Goal: Complete application form

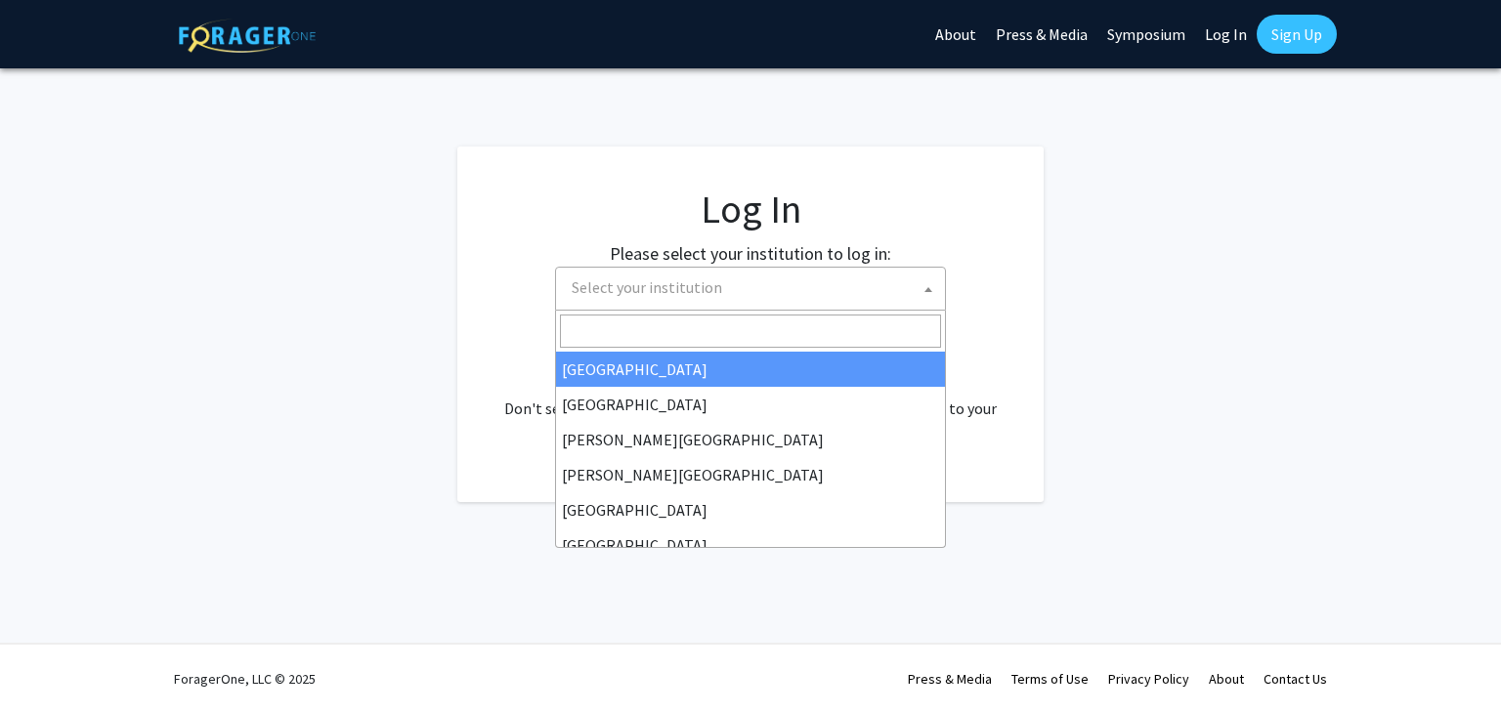
click at [918, 287] on span "Select your institution" at bounding box center [754, 288] width 381 height 40
select select "34"
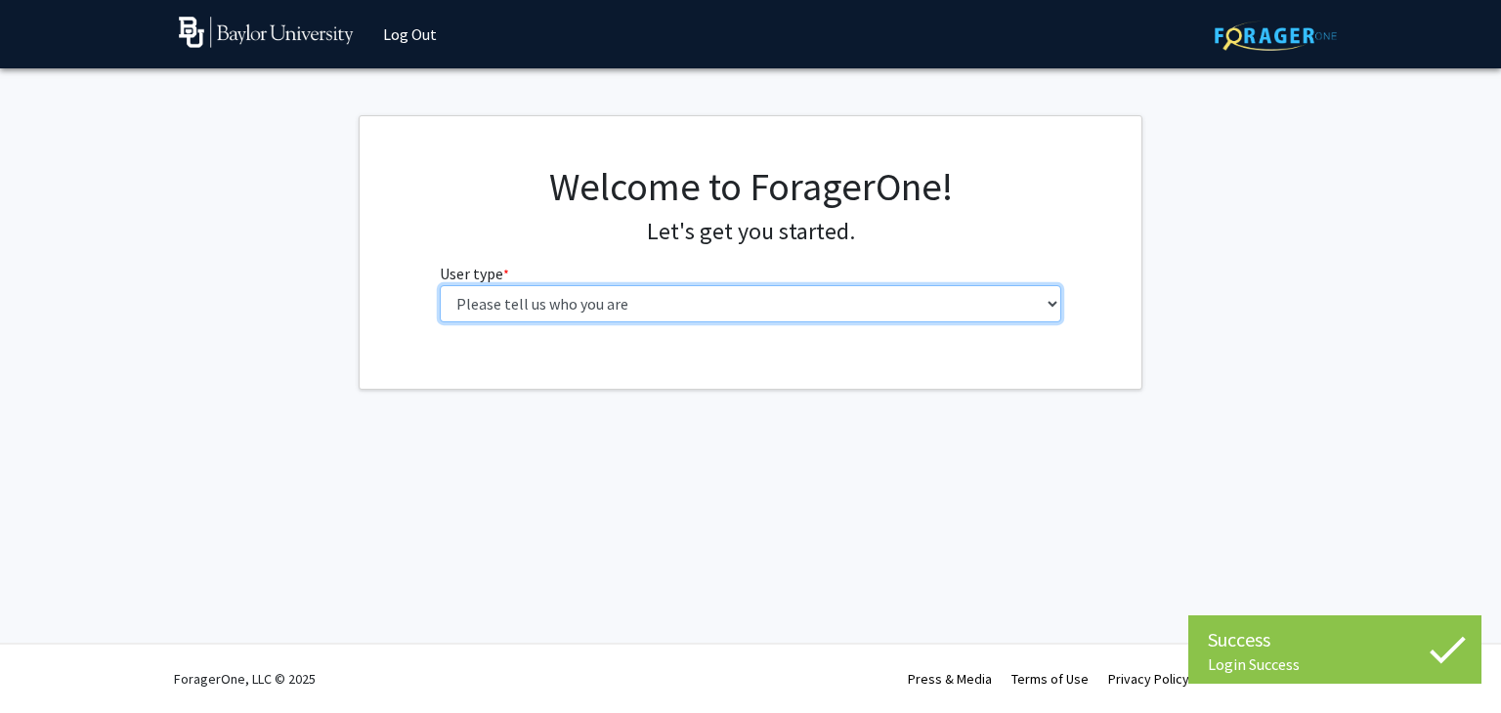
click at [816, 310] on select "Please tell us who you are Undergraduate Student Master's Student Doctoral Cand…" at bounding box center [751, 303] width 622 height 37
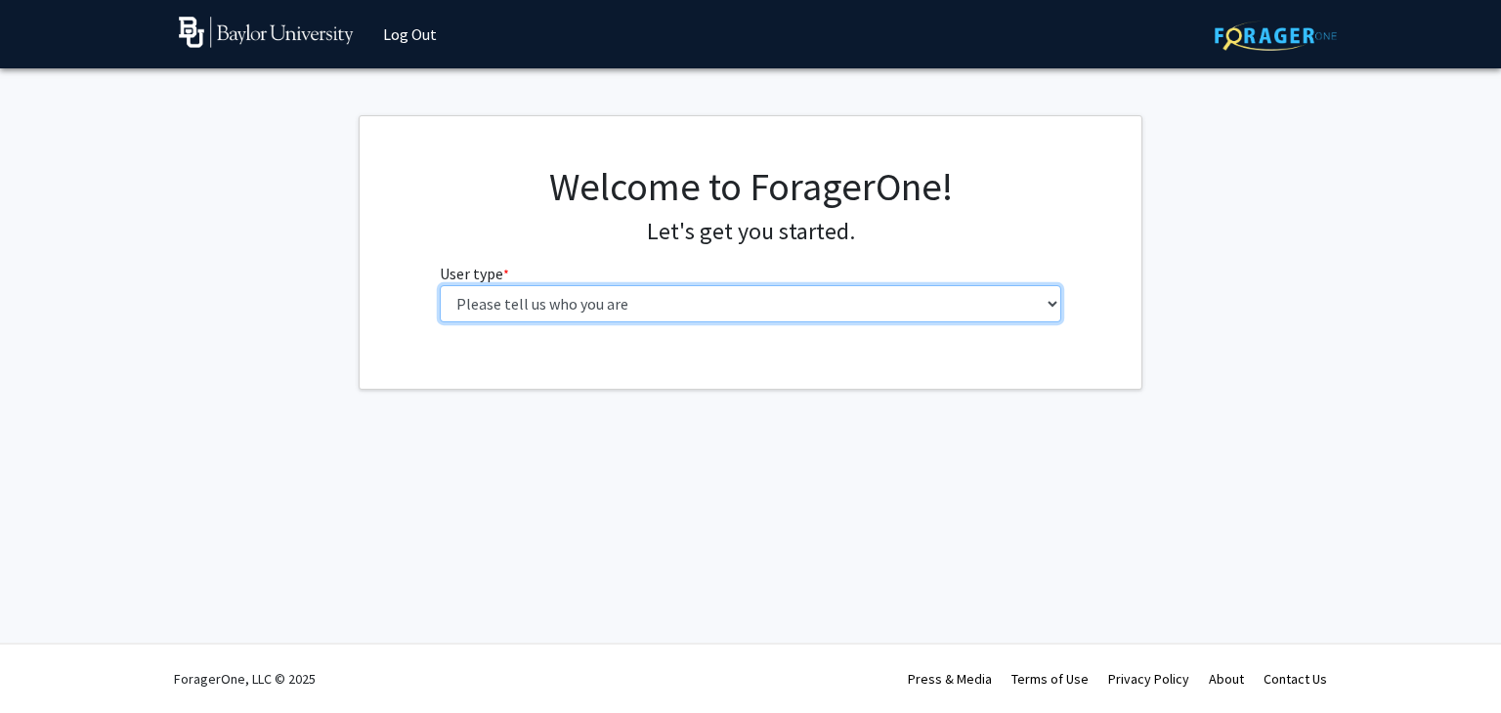
select select "4: postDoc"
click at [440, 285] on select "Please tell us who you are Undergraduate Student Master's Student Doctoral Cand…" at bounding box center [751, 303] width 622 height 37
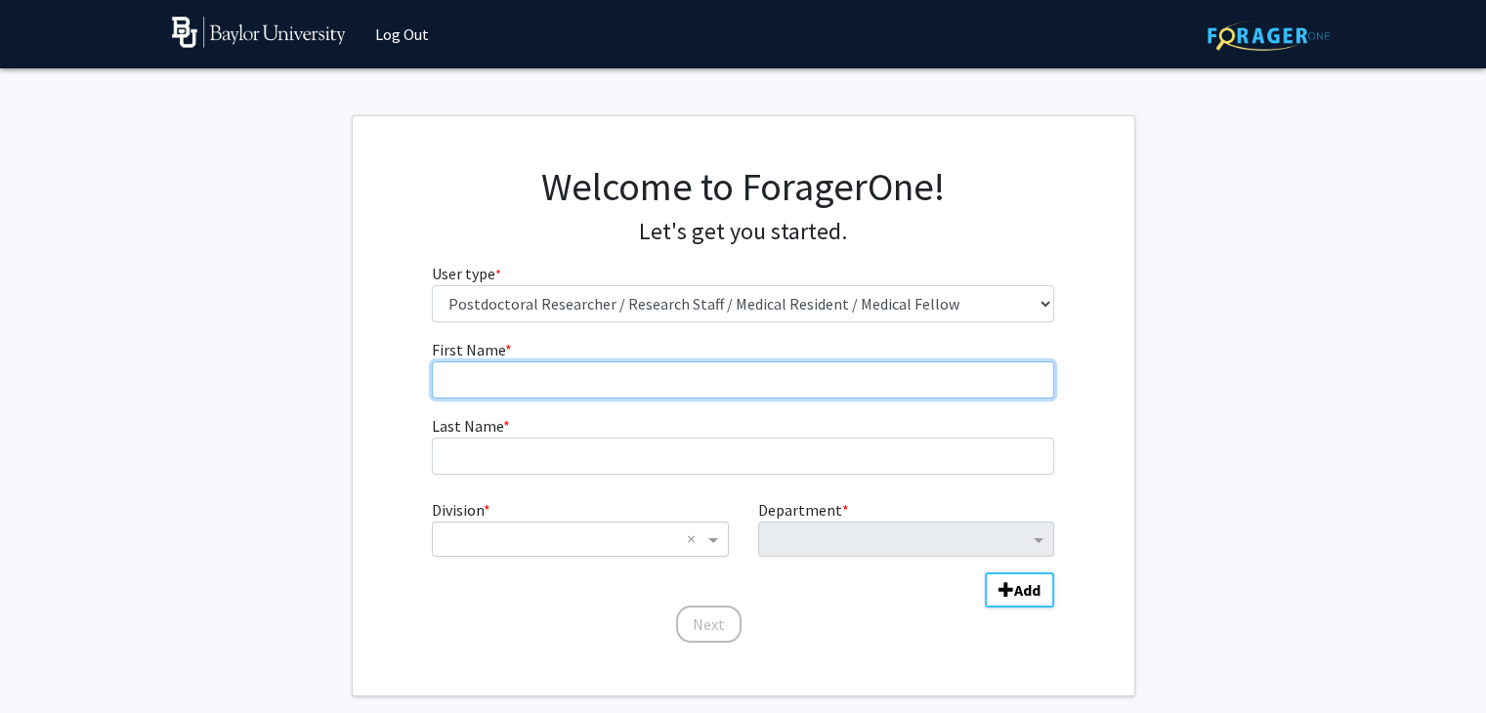
click at [675, 368] on input "First Name * required" at bounding box center [743, 380] width 622 height 37
type input "[PERSON_NAME]"
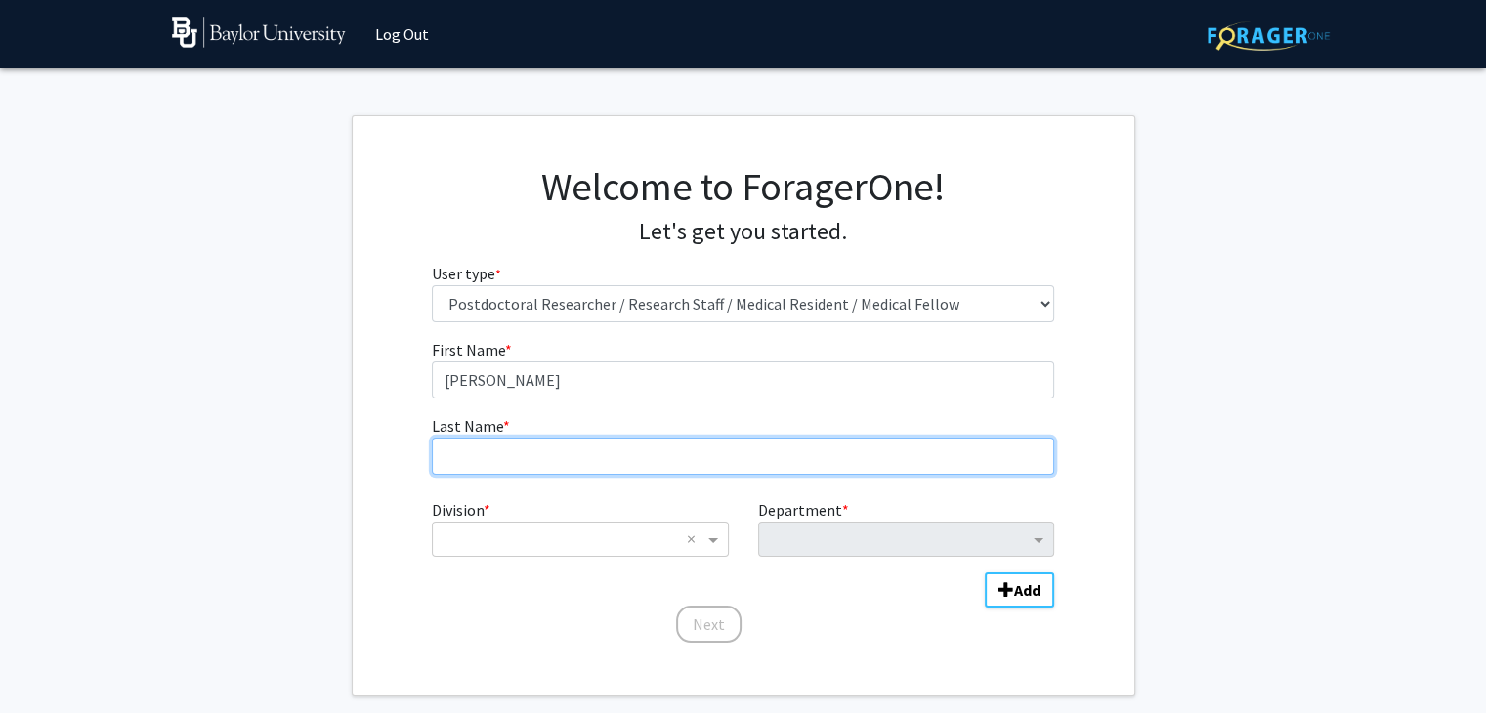
click at [467, 466] on input "Last Name * required" at bounding box center [743, 456] width 622 height 37
type input "Mijas"
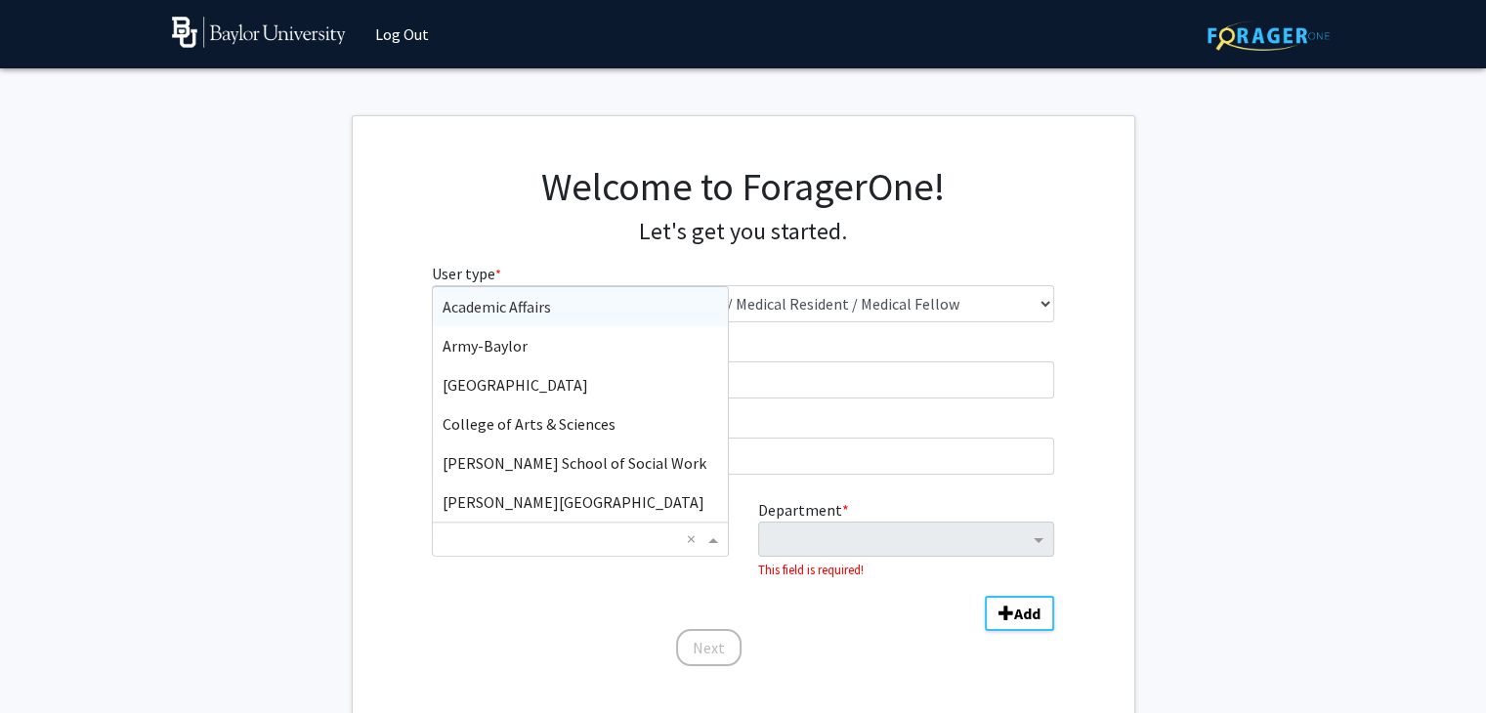
click at [716, 537] on span "Division" at bounding box center [716, 539] width 24 height 23
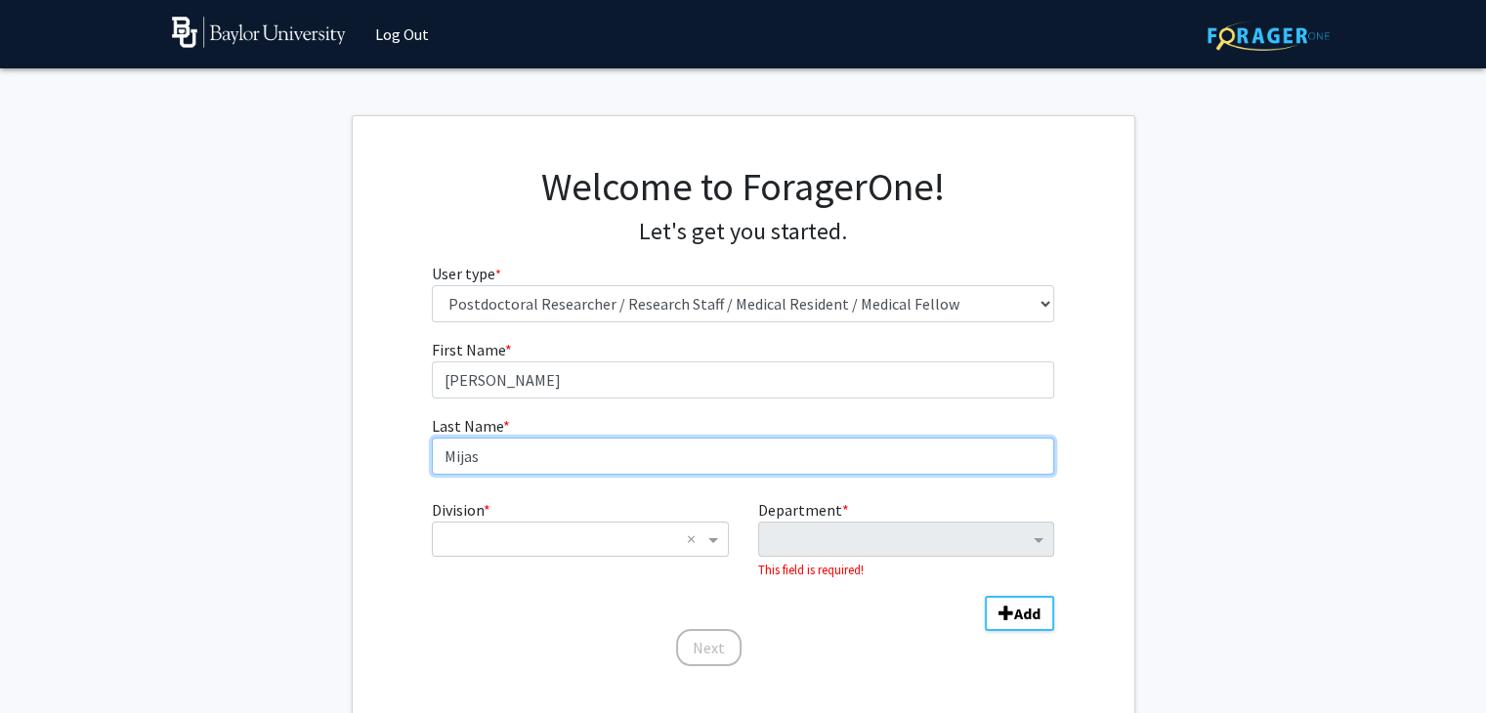
click at [797, 443] on input "Mijas" at bounding box center [743, 456] width 622 height 37
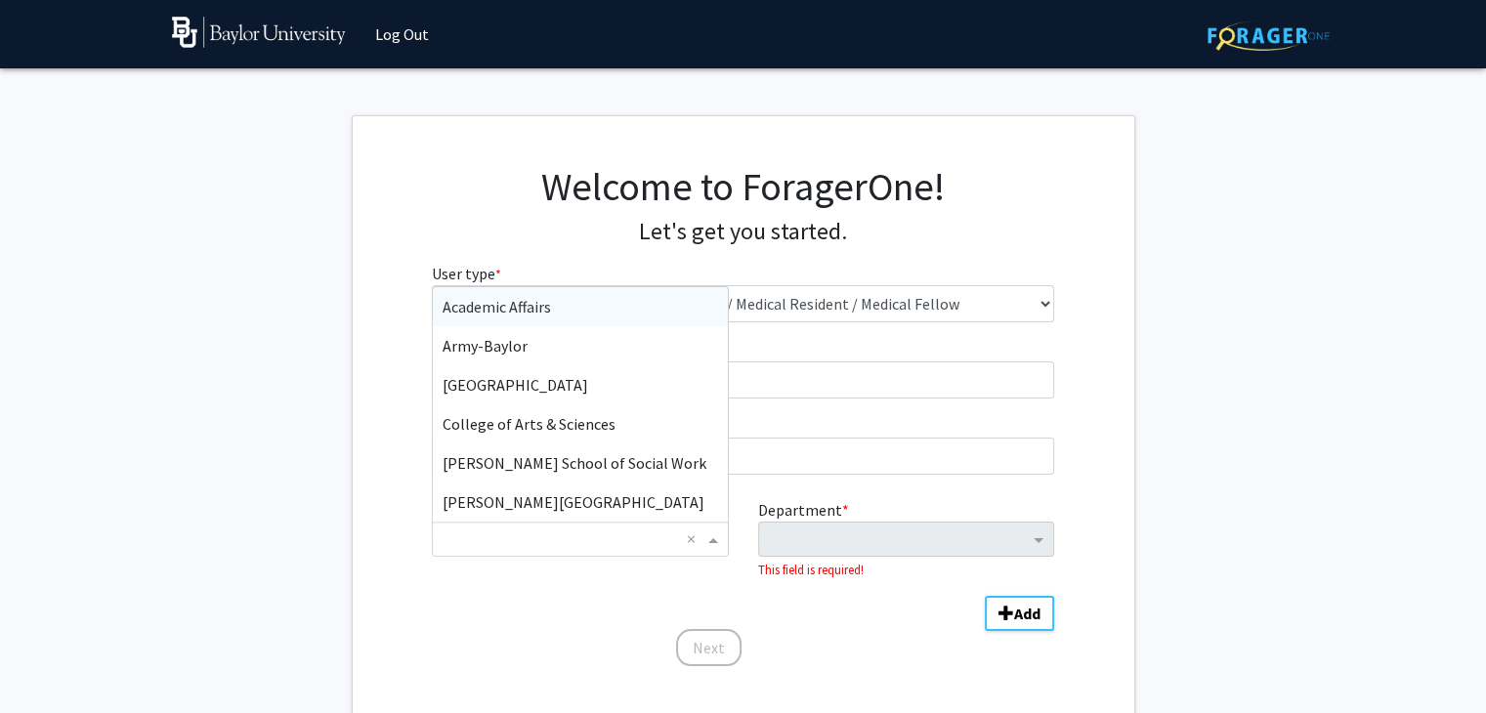
click at [712, 547] on span "Division" at bounding box center [716, 539] width 24 height 23
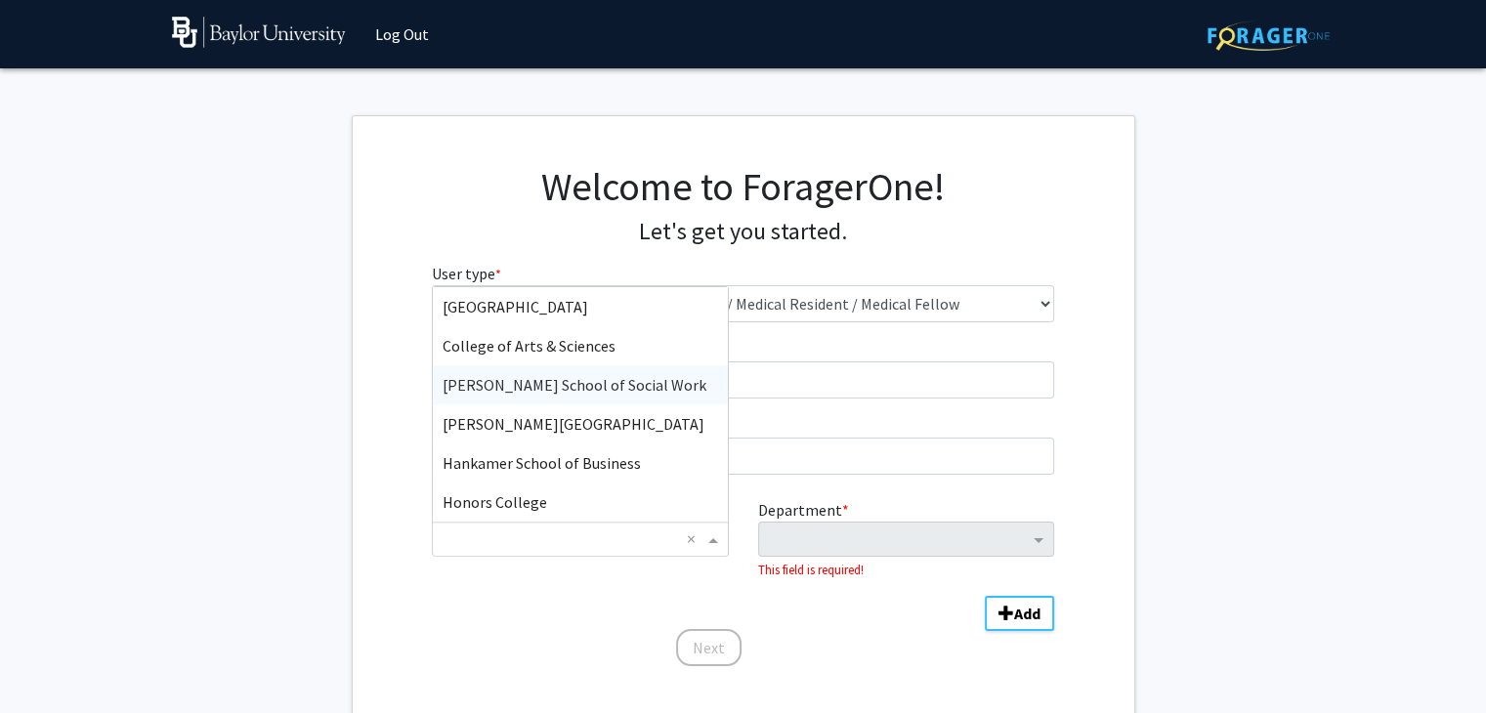
scroll to position [33, 0]
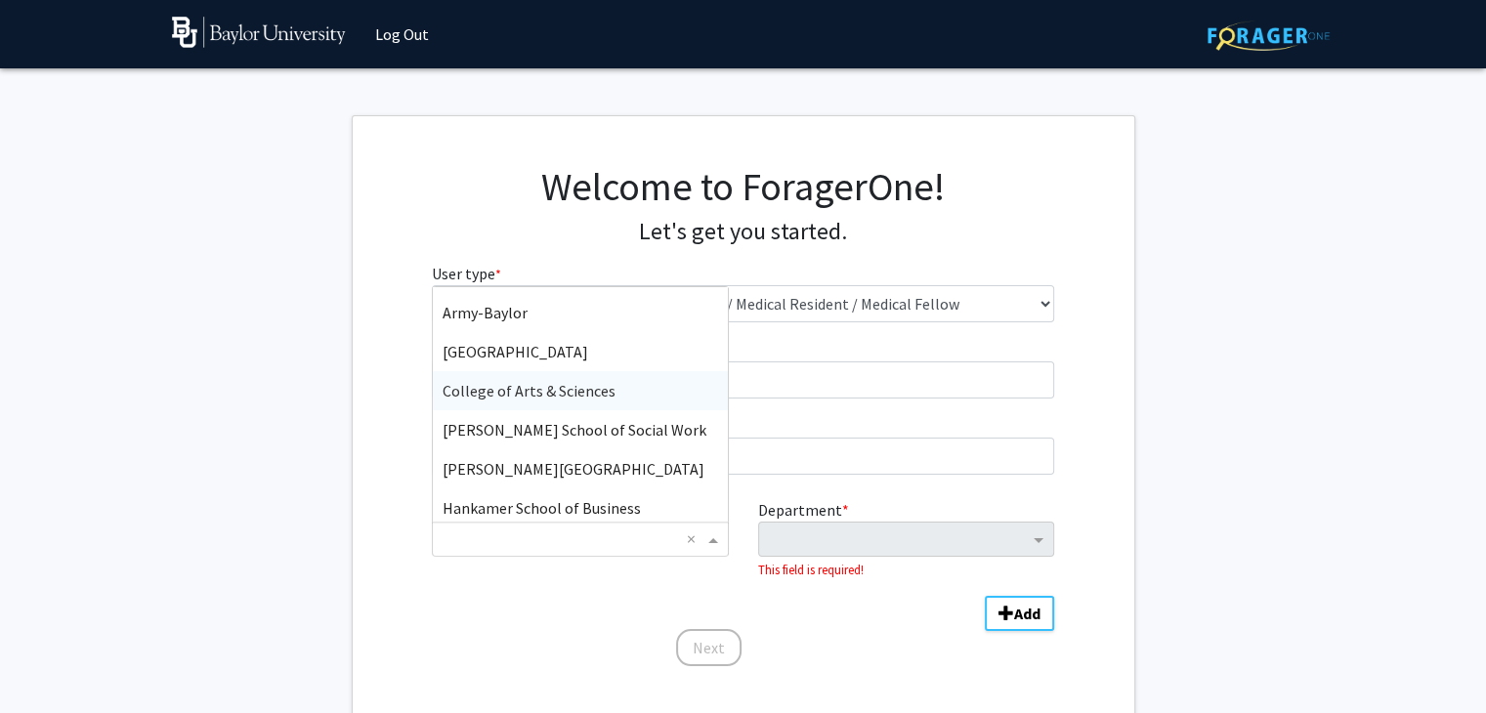
click at [604, 391] on span "College of Arts & Sciences" at bounding box center [529, 391] width 173 height 20
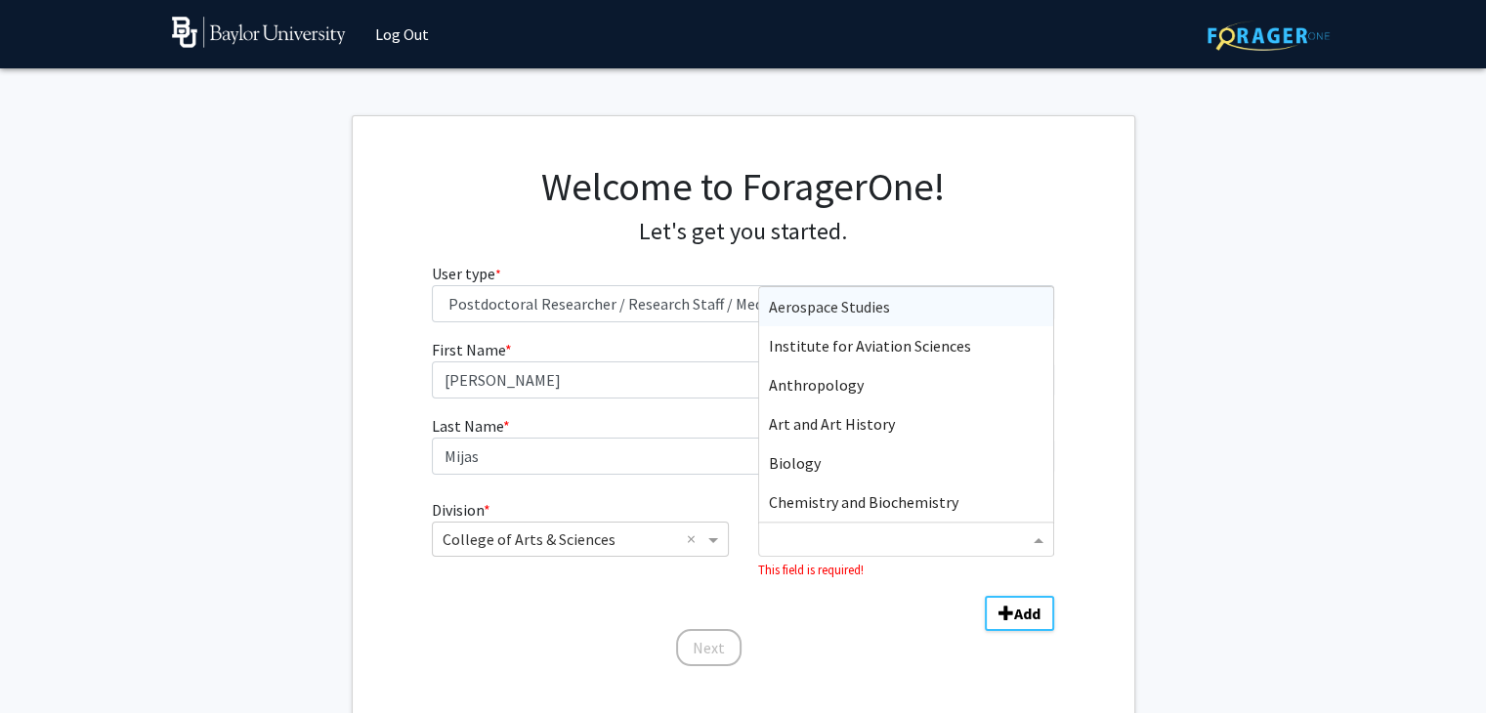
click at [986, 541] on input "Department" at bounding box center [899, 540] width 260 height 23
click at [922, 394] on div "Anthropology" at bounding box center [906, 384] width 294 height 39
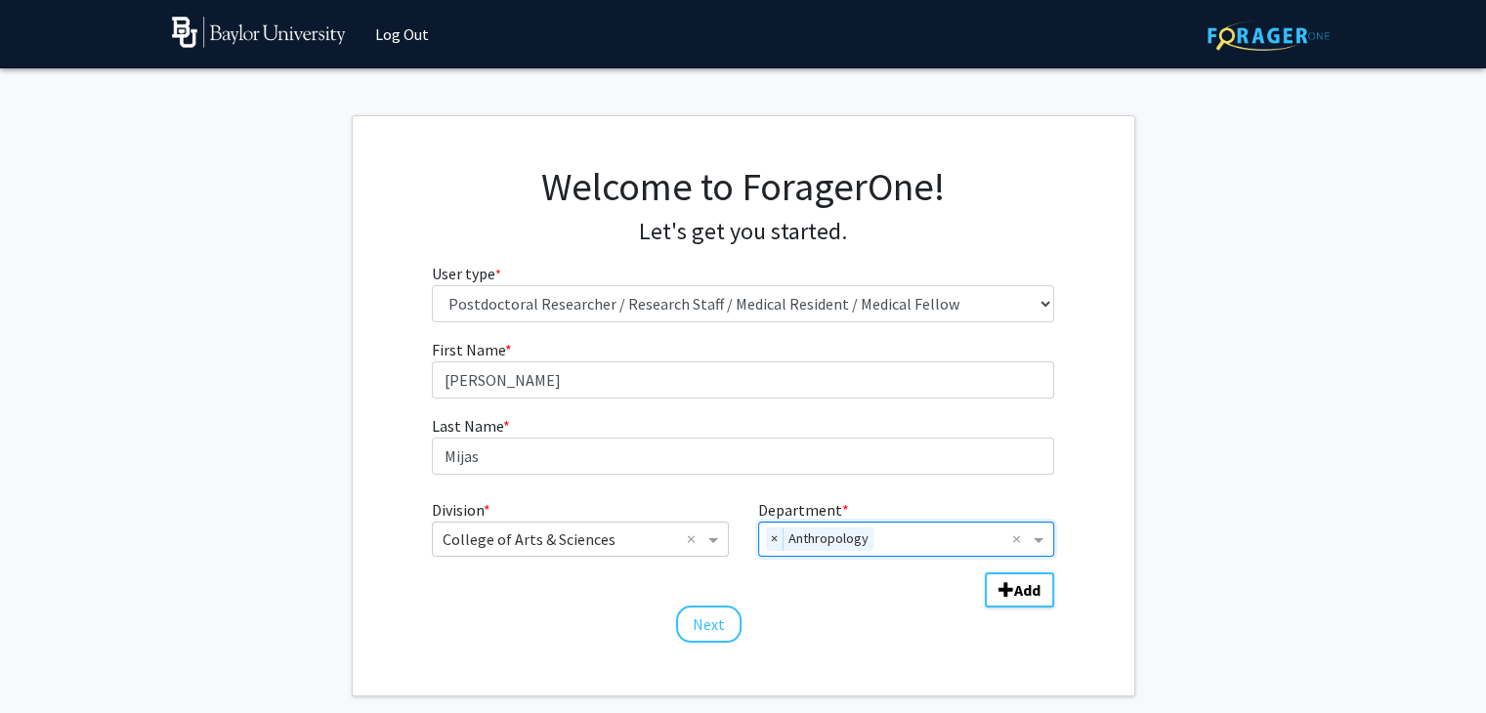
click at [858, 595] on form "First Name * required [PERSON_NAME] Last Name * required Mijas Division * × Col…" at bounding box center [743, 481] width 622 height 287
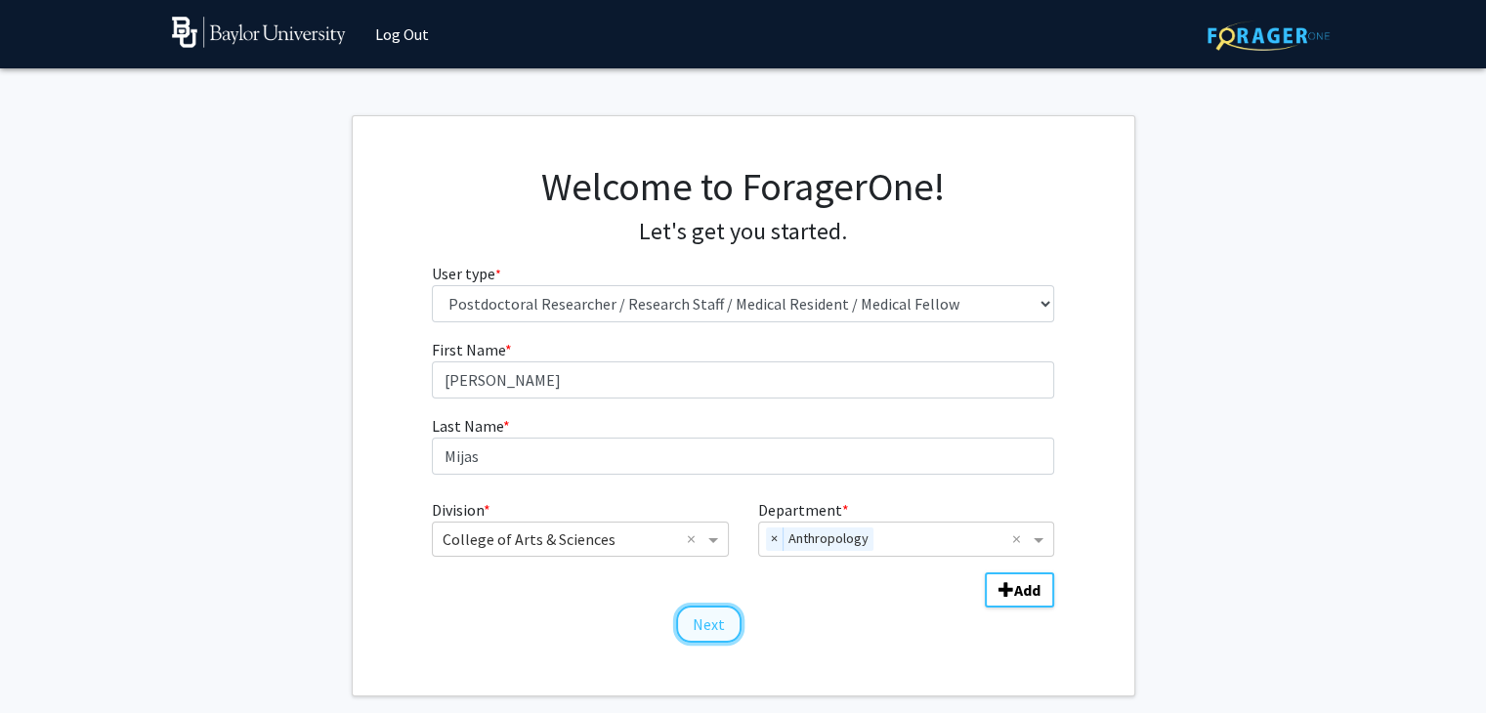
click at [710, 628] on button "Next" at bounding box center [708, 624] width 65 height 37
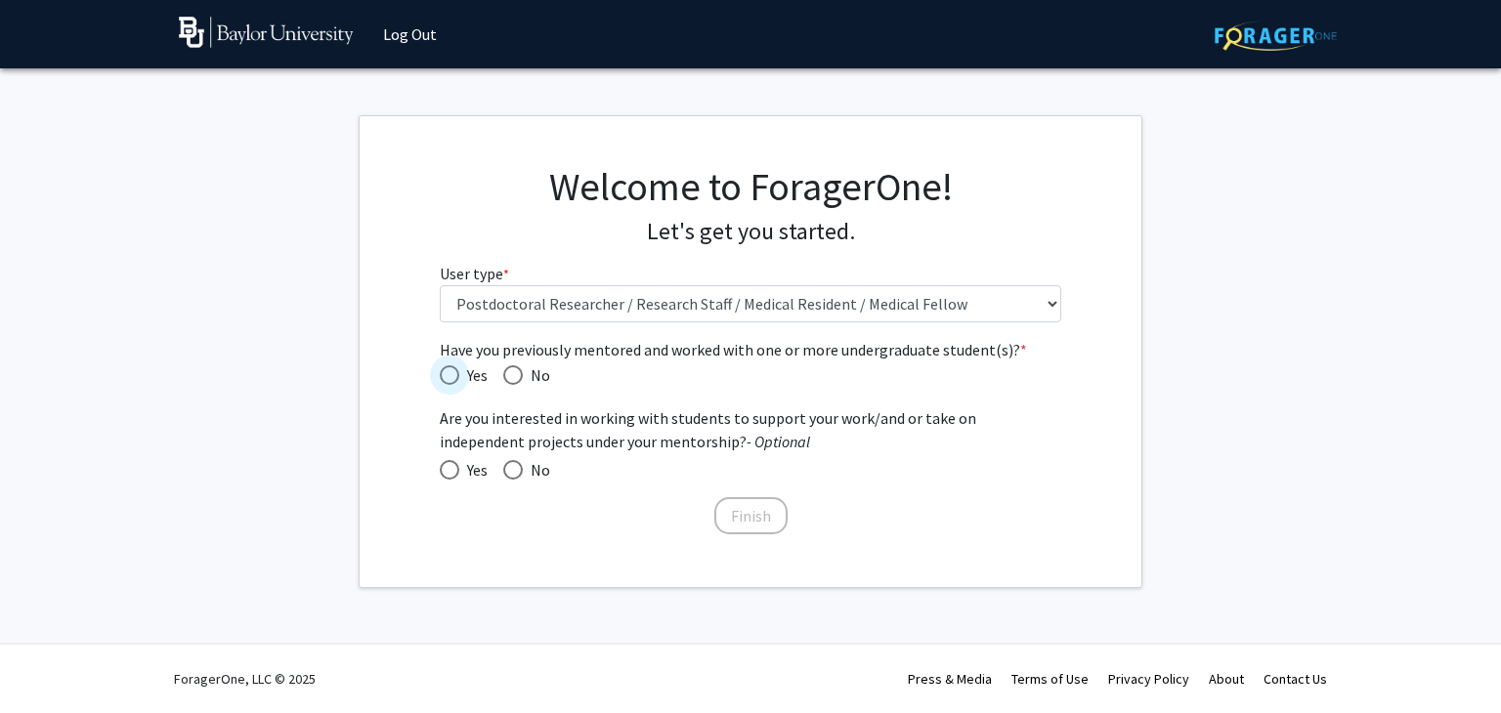
click at [456, 372] on span "Have you previously mentored and worked with one or more undergraduate student(…" at bounding box center [450, 375] width 20 height 20
click at [456, 372] on input "Yes" at bounding box center [450, 375] width 20 height 20
radio input "true"
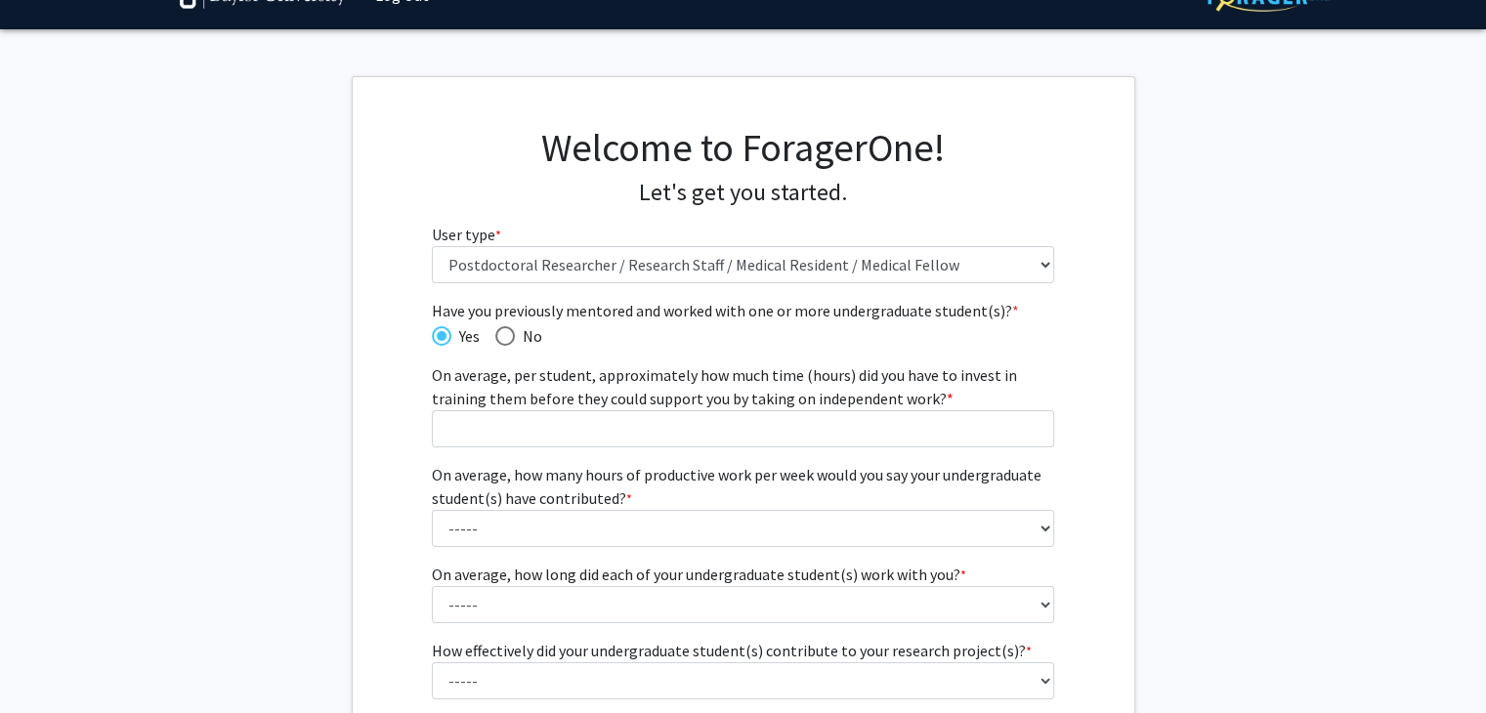
scroll to position [50, 0]
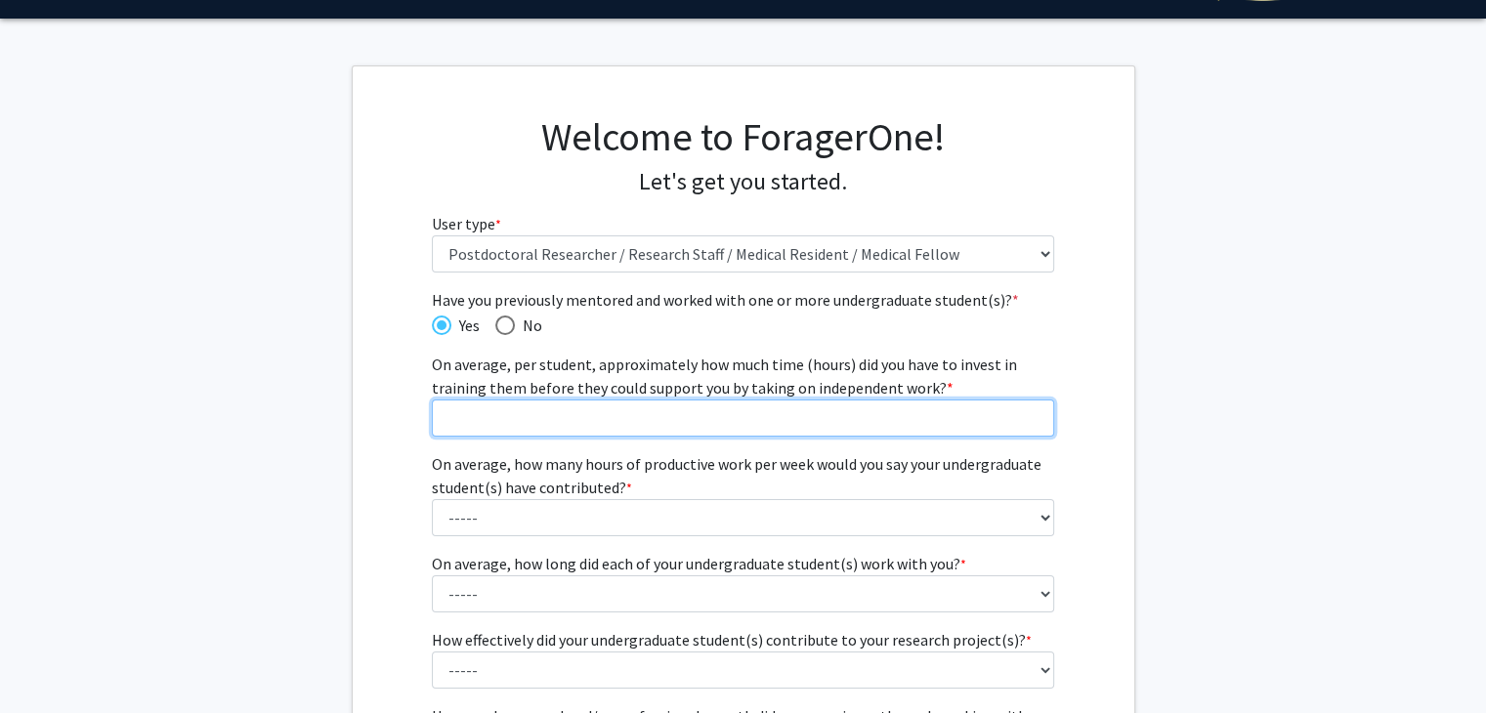
click at [552, 424] on input "On average, per student, approximately how much time (hours) did you have to in…" at bounding box center [743, 418] width 622 height 37
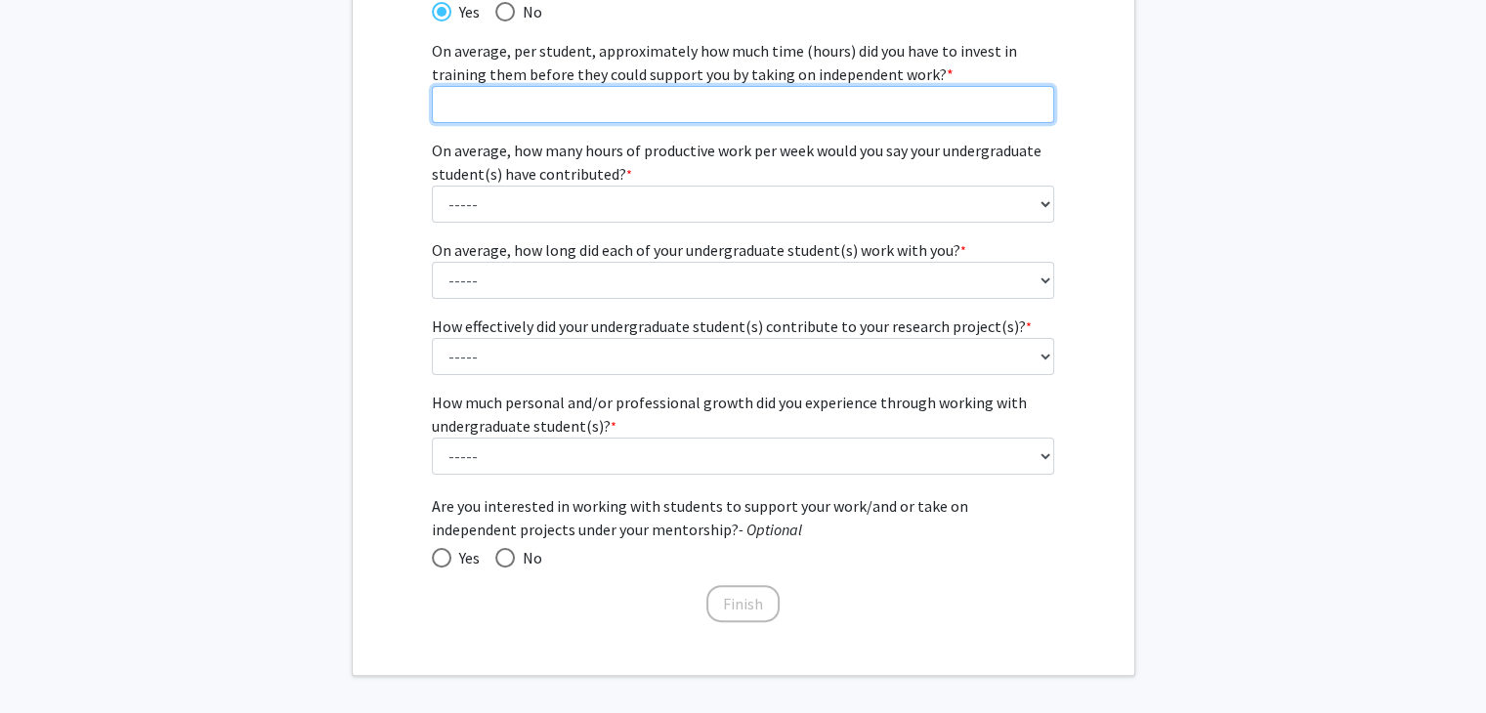
scroll to position [365, 0]
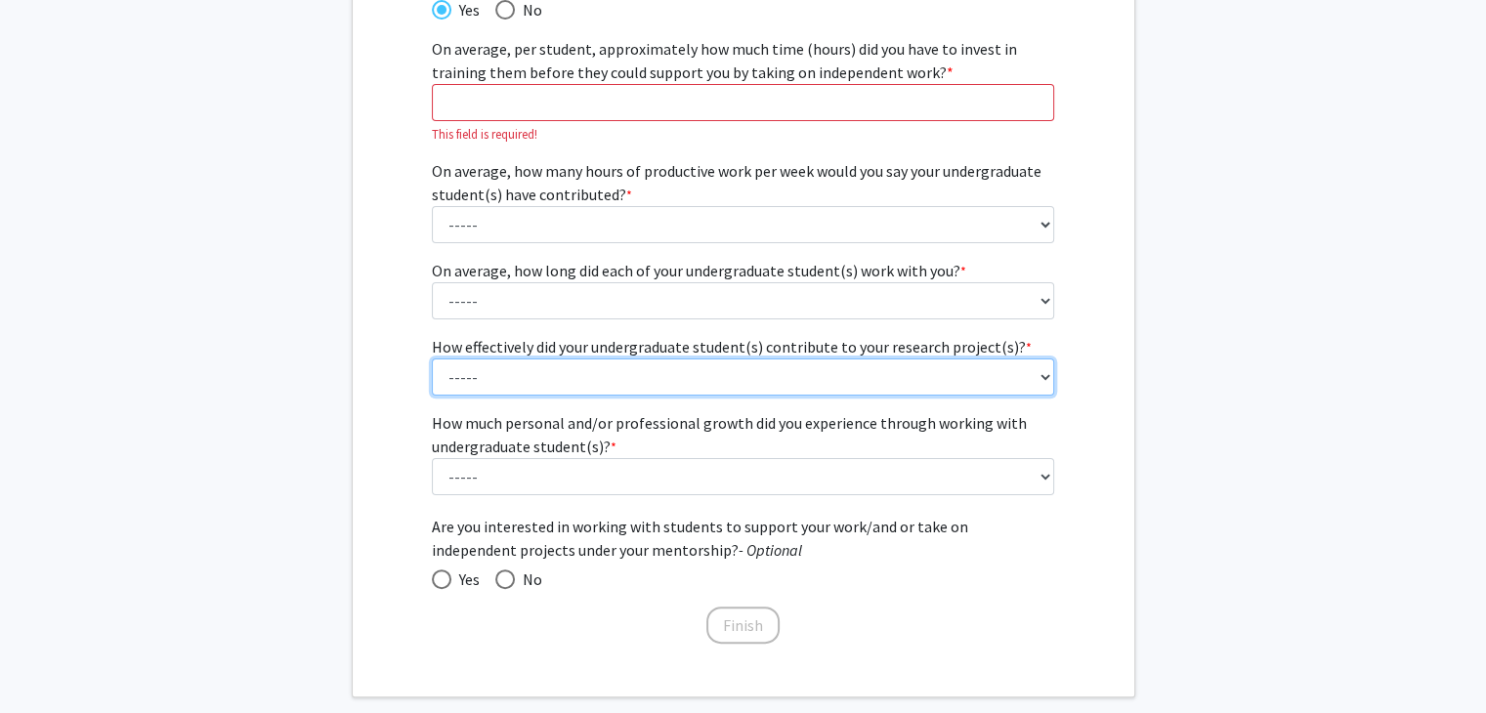
click at [1047, 348] on fg-select "How effectively did your undergraduate student(s) contribute to your research p…" at bounding box center [743, 365] width 622 height 61
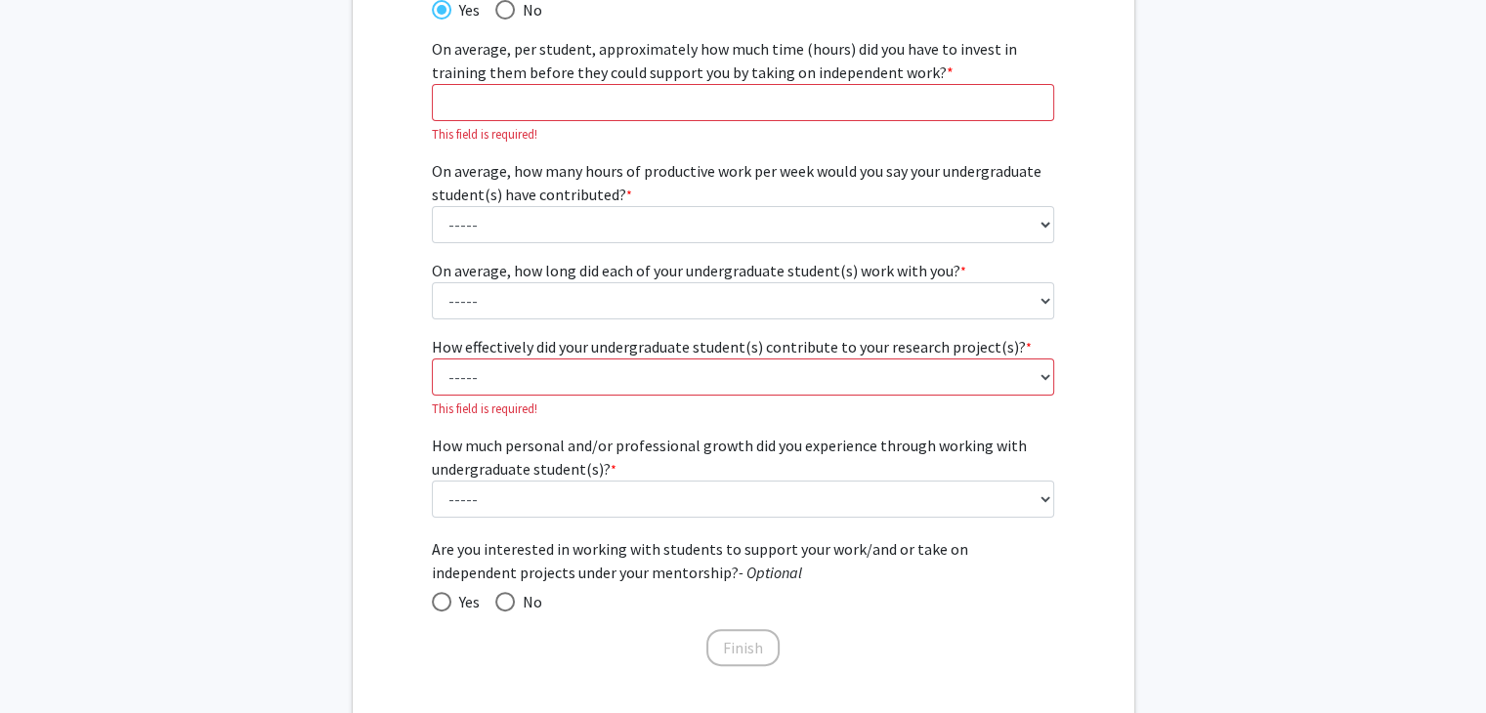
click at [1047, 348] on fg-select "How effectively did your undergraduate student(s) contribute to your research p…" at bounding box center [743, 376] width 622 height 83
click at [1039, 378] on select "----- 1 (Minimally) 2 3 (Moderately) 4 5 (Significantly)" at bounding box center [743, 377] width 622 height 37
click at [432, 359] on select "----- 1 (Minimally) 2 3 (Moderately) 4 5 (Significantly)" at bounding box center [743, 377] width 622 height 37
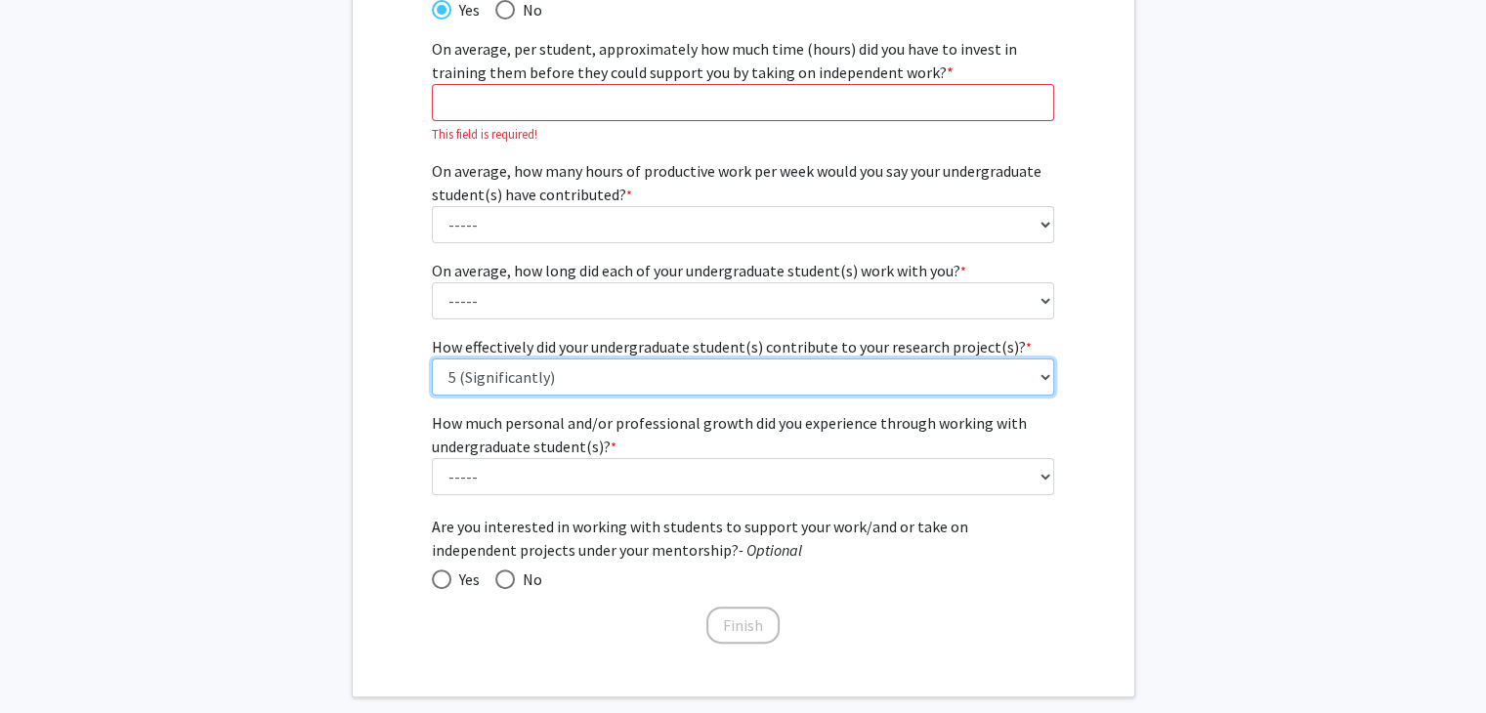
click at [1045, 373] on select "----- 1 (Minimally) 2 3 (Moderately) 4 5 (Significantly)" at bounding box center [743, 377] width 622 height 37
select select "4: 4"
click at [432, 359] on select "----- 1 (Minimally) 2 3 (Moderately) 4 5 (Significantly)" at bounding box center [743, 377] width 622 height 37
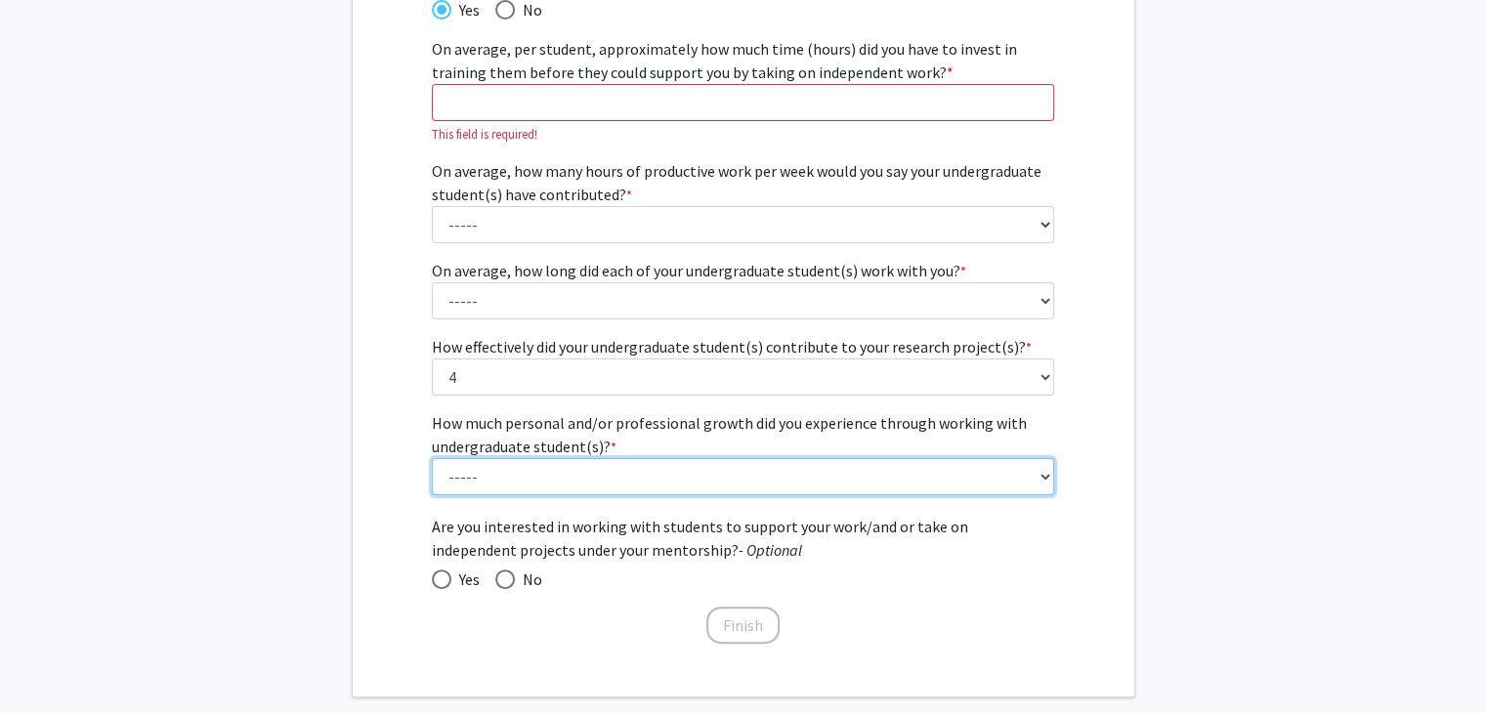
click at [707, 476] on select "----- 1 (Minimal) 2 3 (Moderate) 4 5 (Significant)" at bounding box center [743, 476] width 622 height 37
select select "5: 5"
click at [432, 458] on select "----- 1 (Minimal) 2 3 (Moderate) 4 5 (Significant)" at bounding box center [743, 476] width 622 height 37
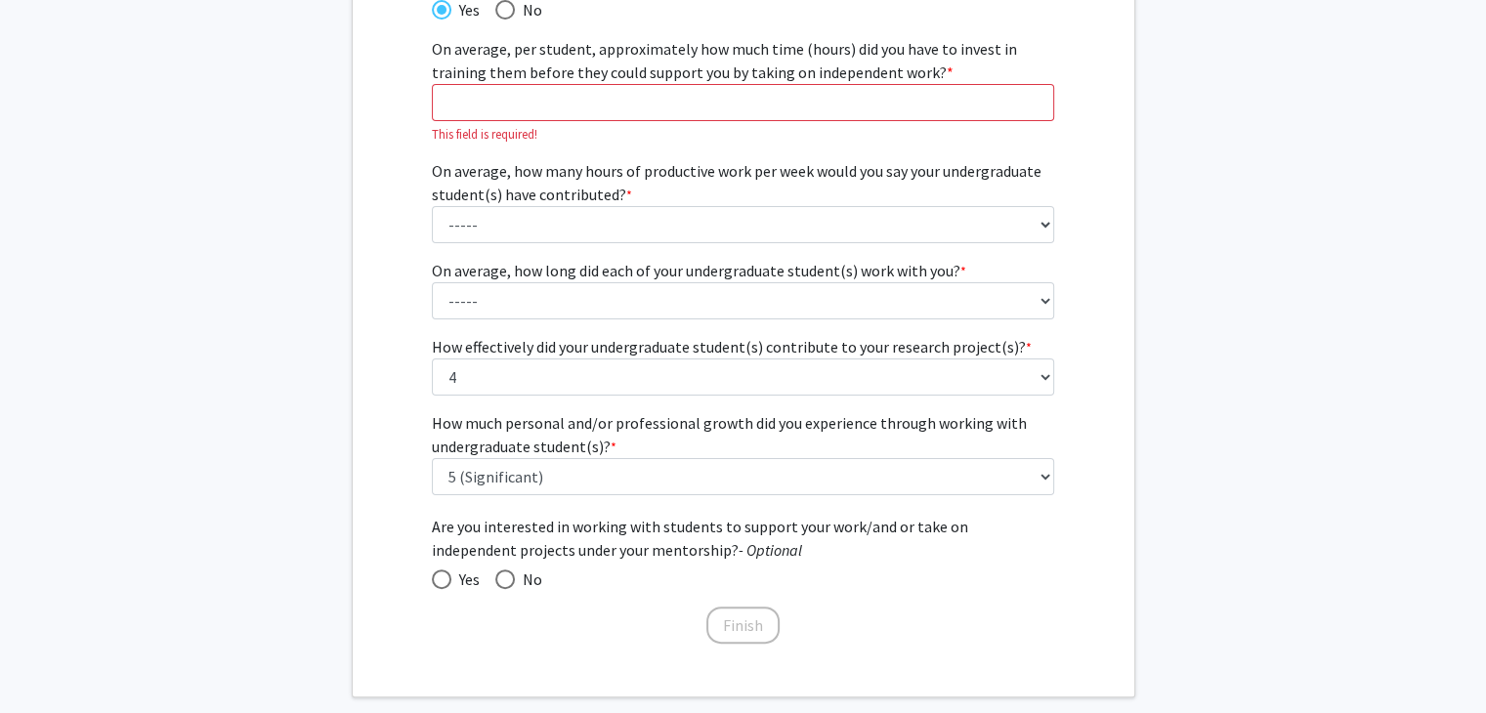
click at [410, 614] on div "Have you previously mentored and worked with one or more undergraduate student(…" at bounding box center [744, 309] width 782 height 673
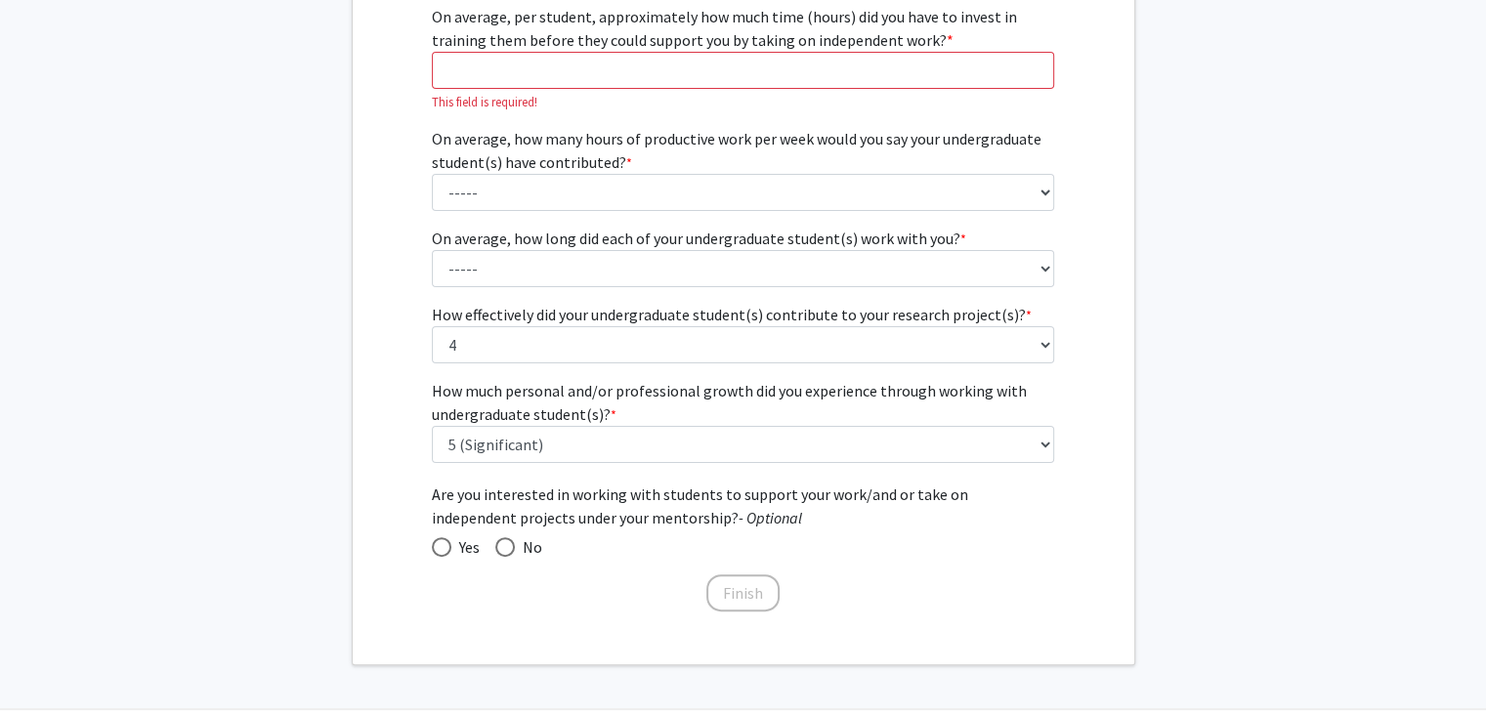
scroll to position [397, 0]
click at [440, 539] on span at bounding box center [442, 548] width 20 height 20
click at [440, 539] on input "Yes" at bounding box center [442, 548] width 20 height 20
radio input "true"
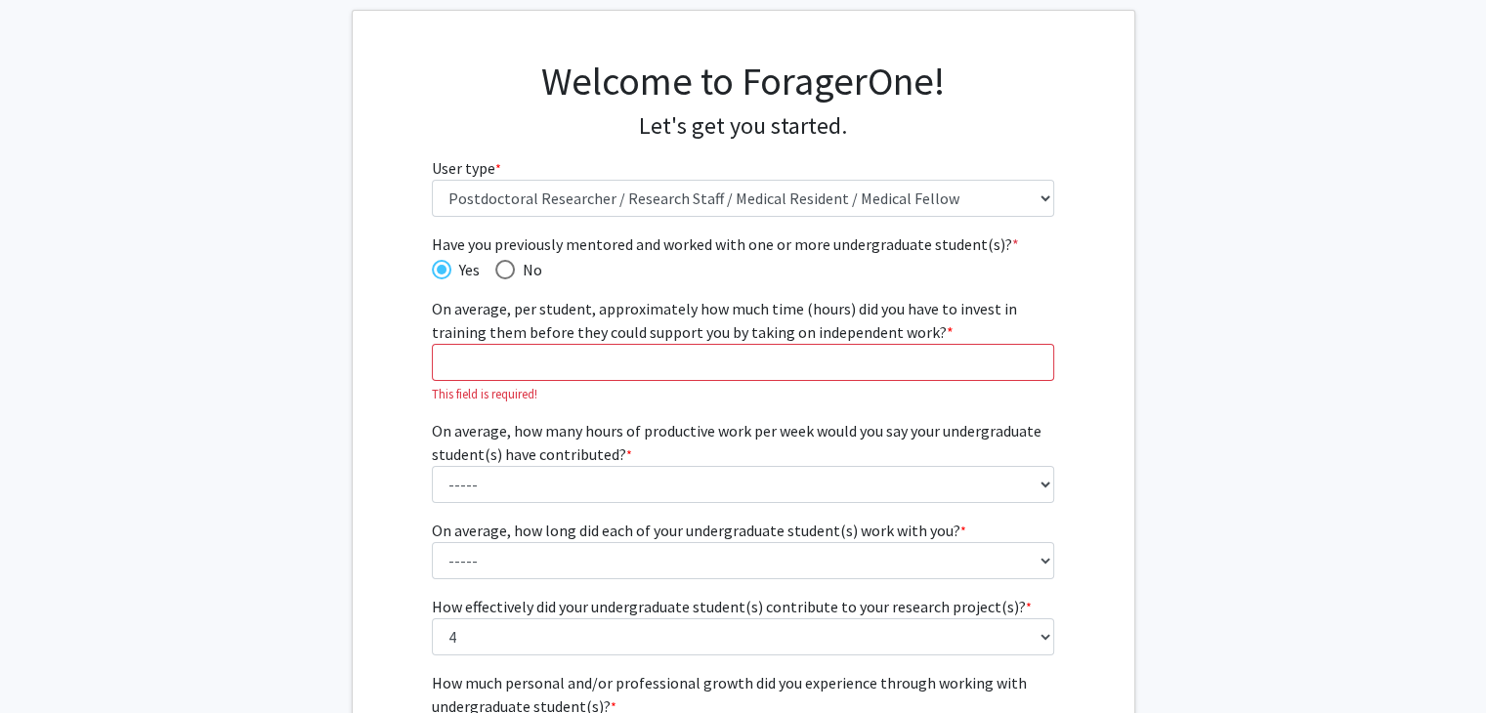
scroll to position [105, 0]
click at [550, 362] on input "On average, per student, approximately how much time (hours) did you have to in…" at bounding box center [743, 363] width 622 height 37
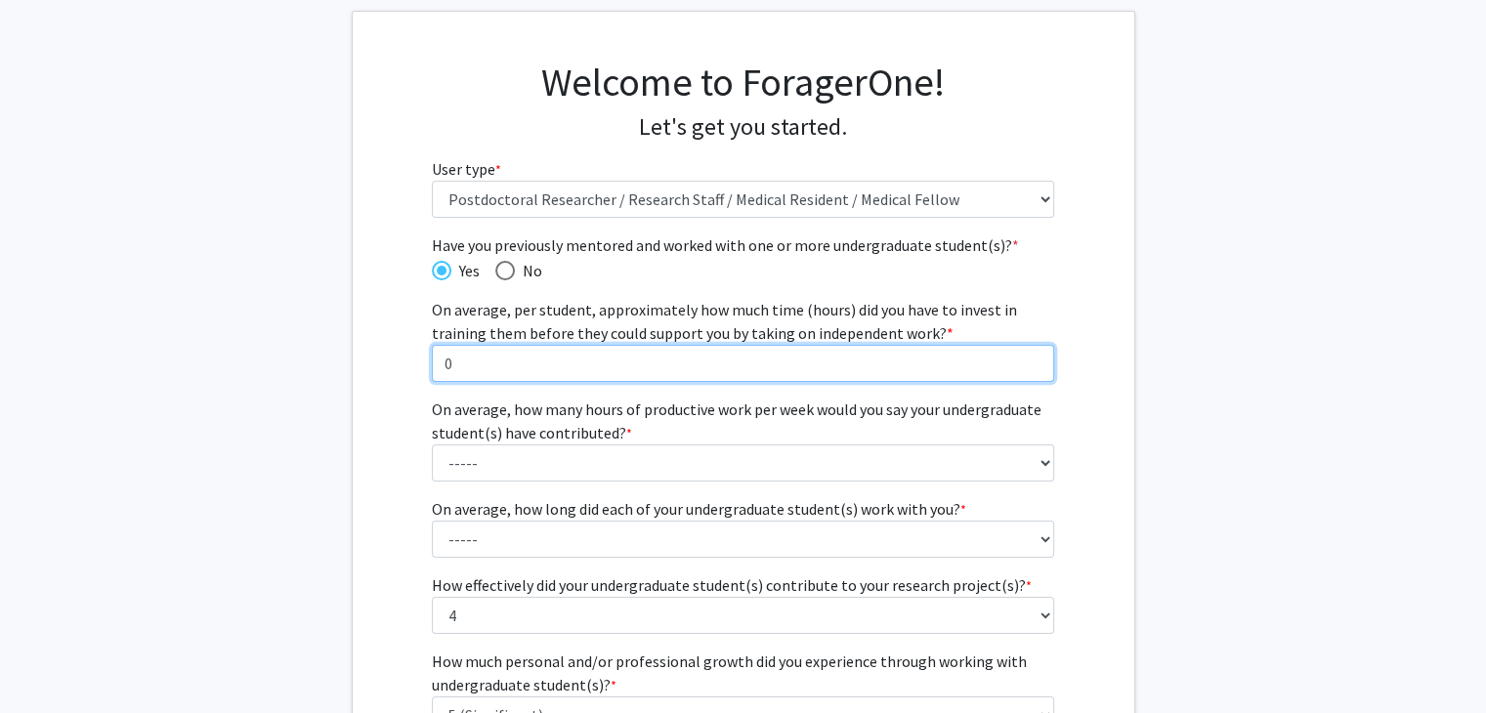
type input "0"
click at [1032, 367] on input "0" at bounding box center [743, 363] width 622 height 37
click at [1013, 365] on input "0" at bounding box center [743, 363] width 622 height 37
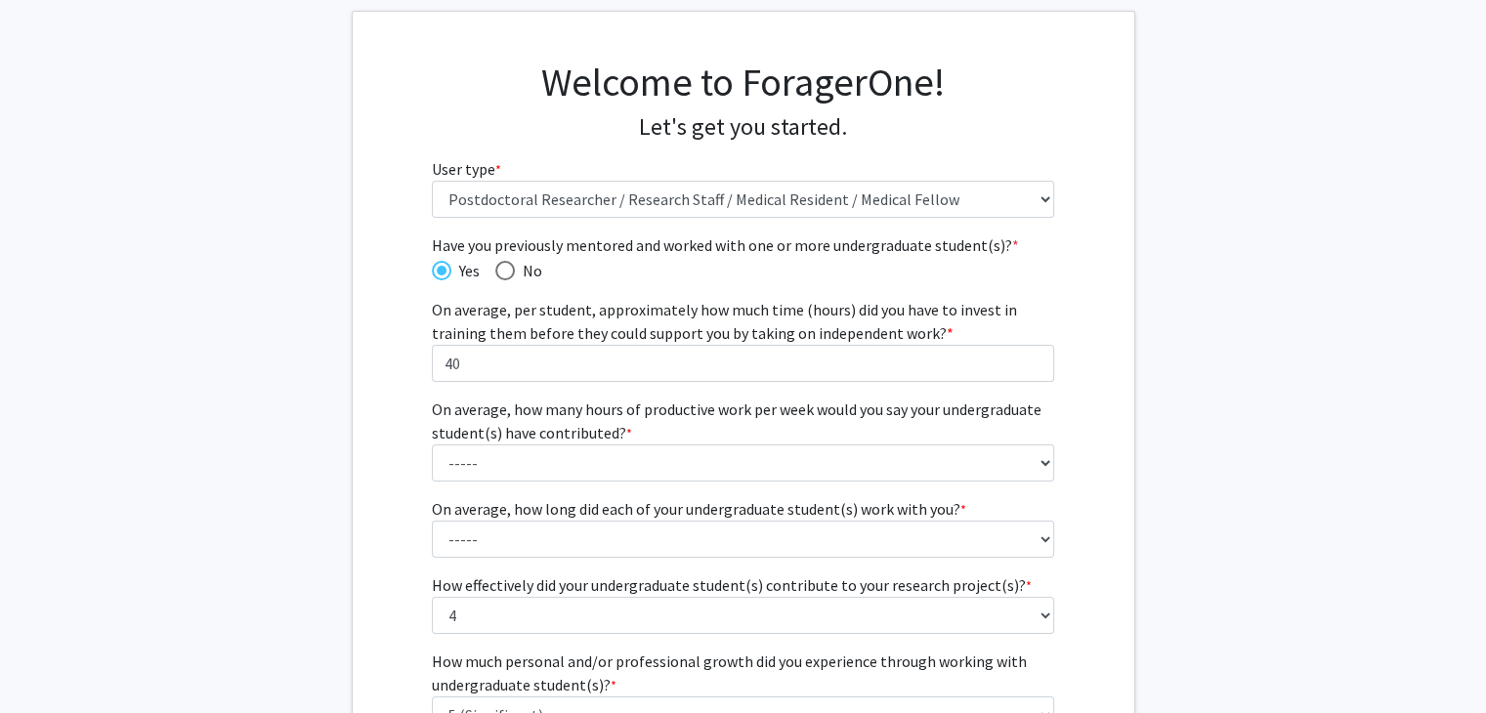
click at [1085, 429] on div "Have you previously mentored and worked with one or more undergraduate student(…" at bounding box center [744, 559] width 782 height 651
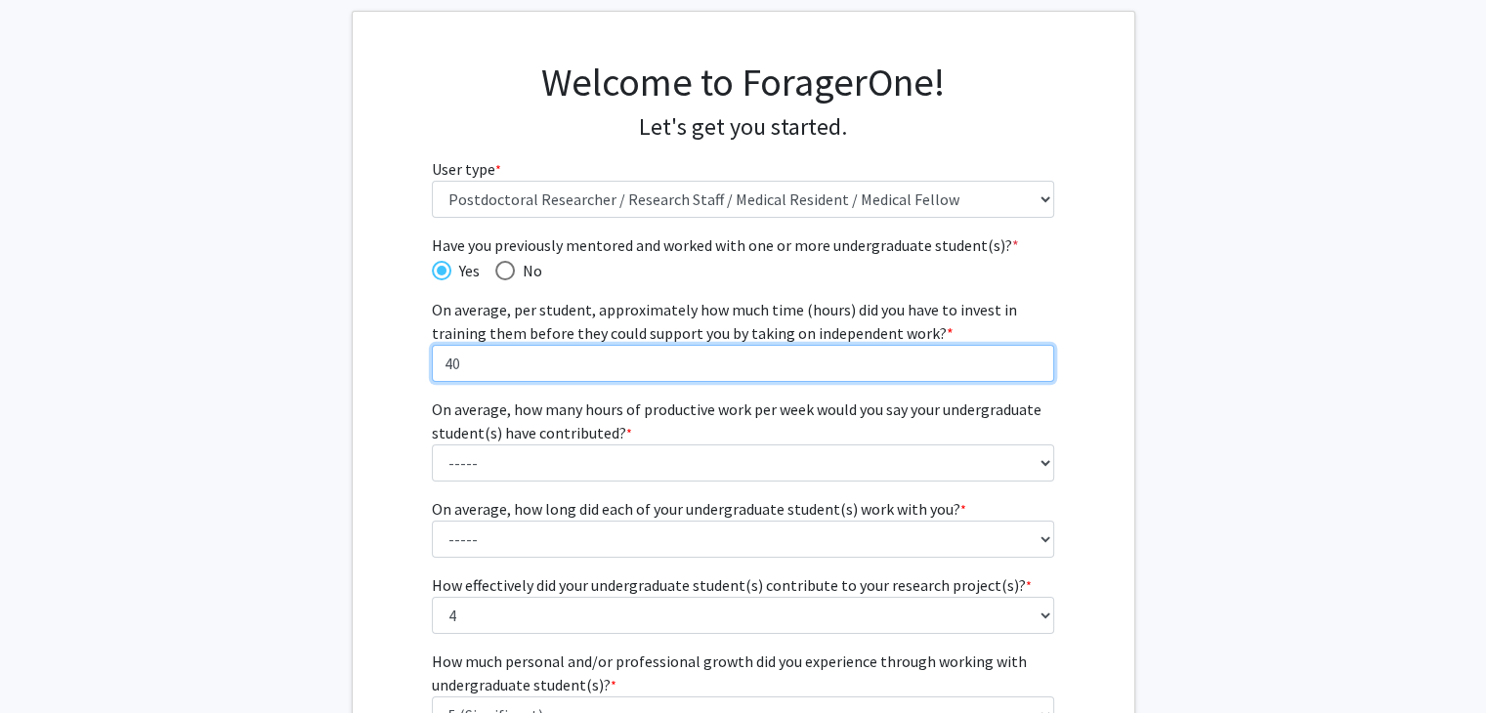
click at [450, 361] on input "40" at bounding box center [743, 363] width 622 height 37
type input "30"
